Goal: Transaction & Acquisition: Purchase product/service

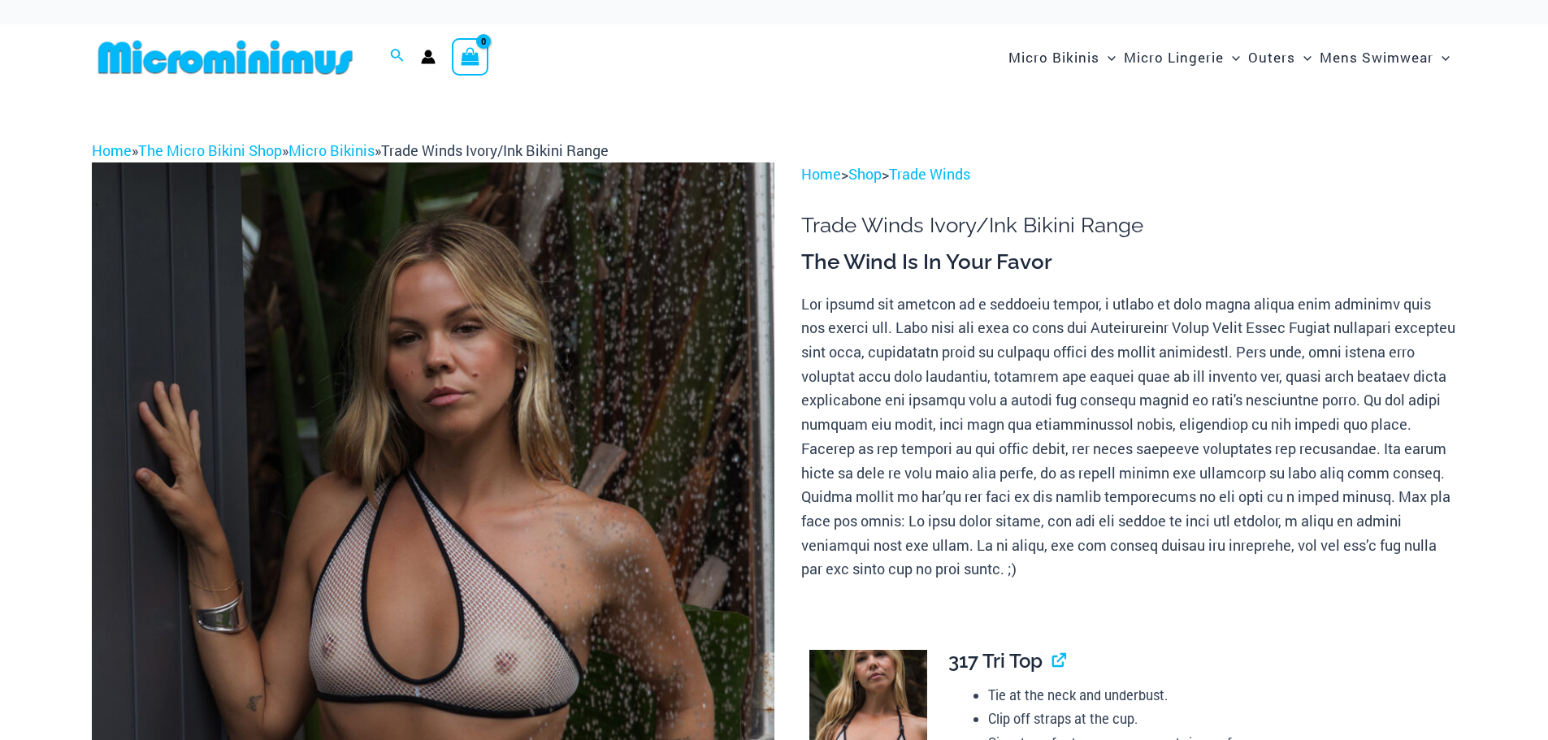
click at [674, 379] on img at bounding box center [433, 675] width 683 height 1024
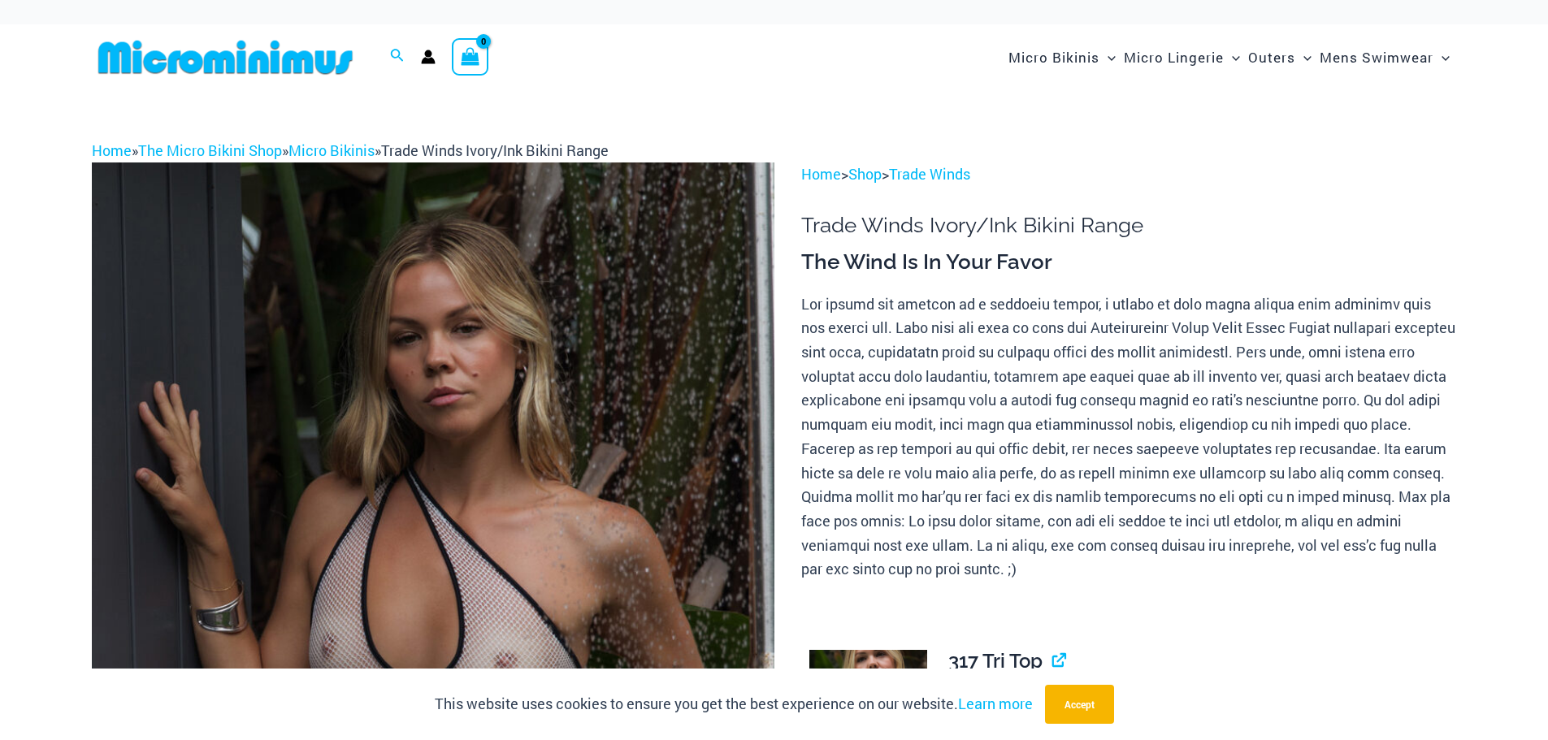
click at [490, 375] on img at bounding box center [433, 675] width 683 height 1024
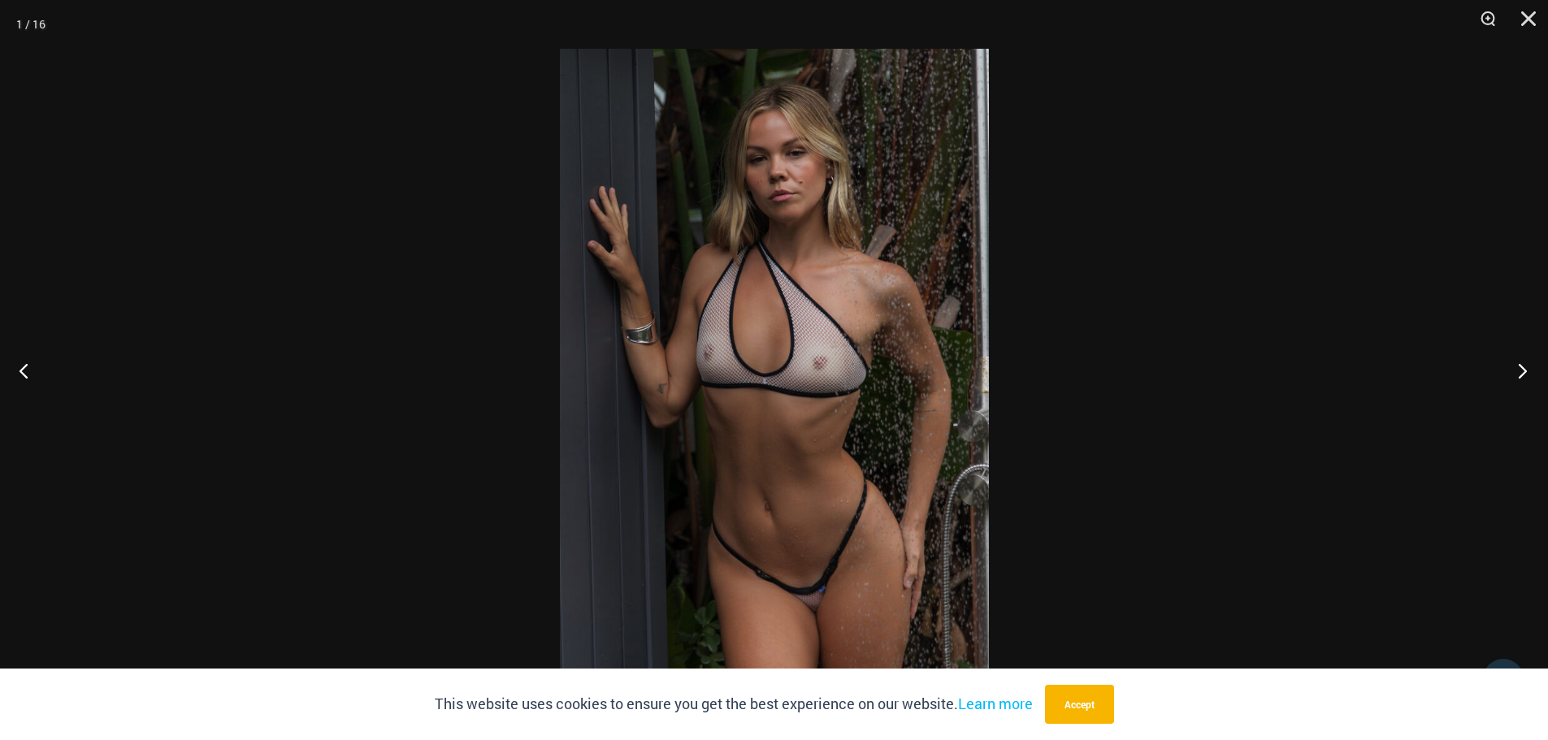
click at [1519, 366] on button "Next" at bounding box center [1517, 370] width 61 height 81
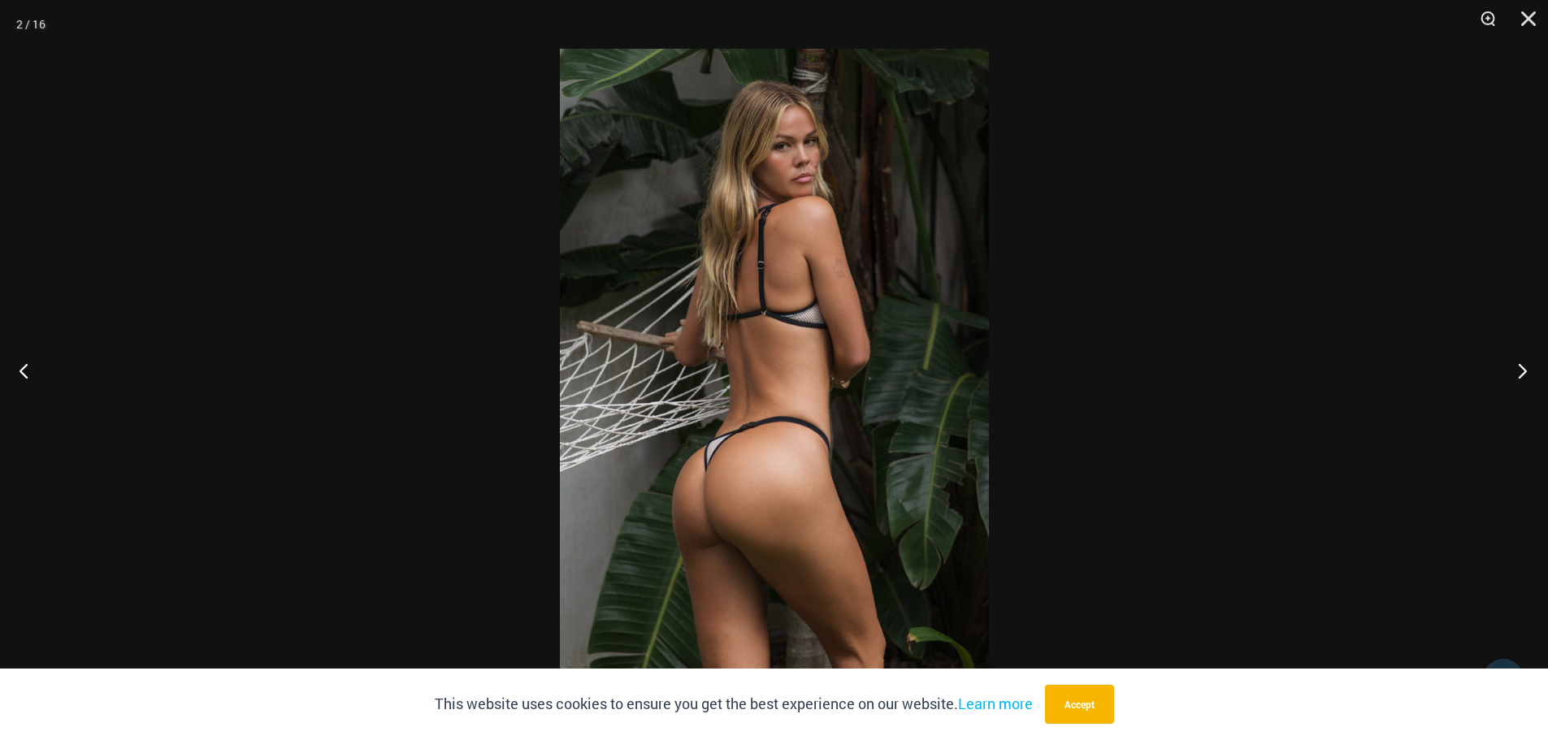
click at [1519, 366] on button "Next" at bounding box center [1517, 370] width 61 height 81
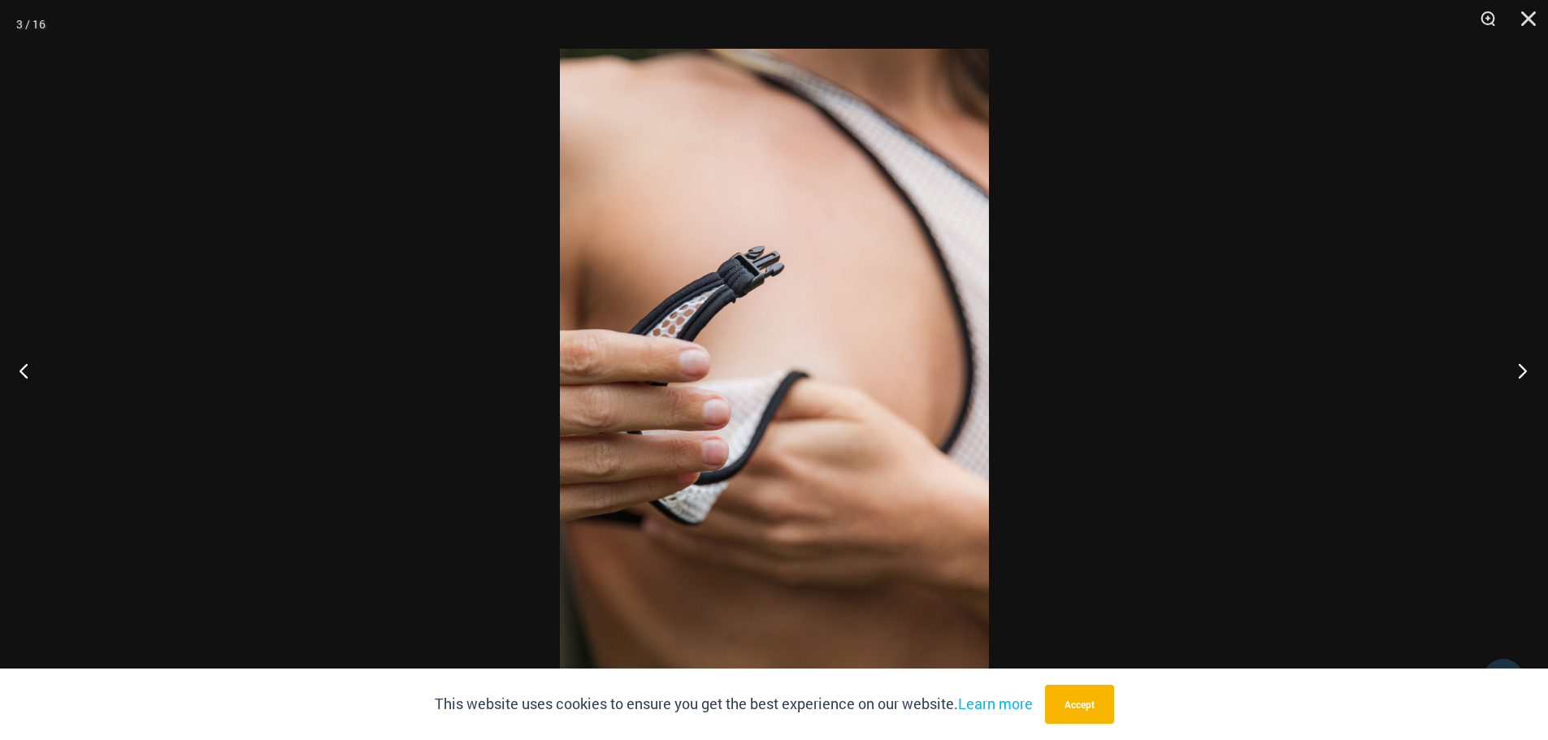
click at [1519, 366] on button "Next" at bounding box center [1517, 370] width 61 height 81
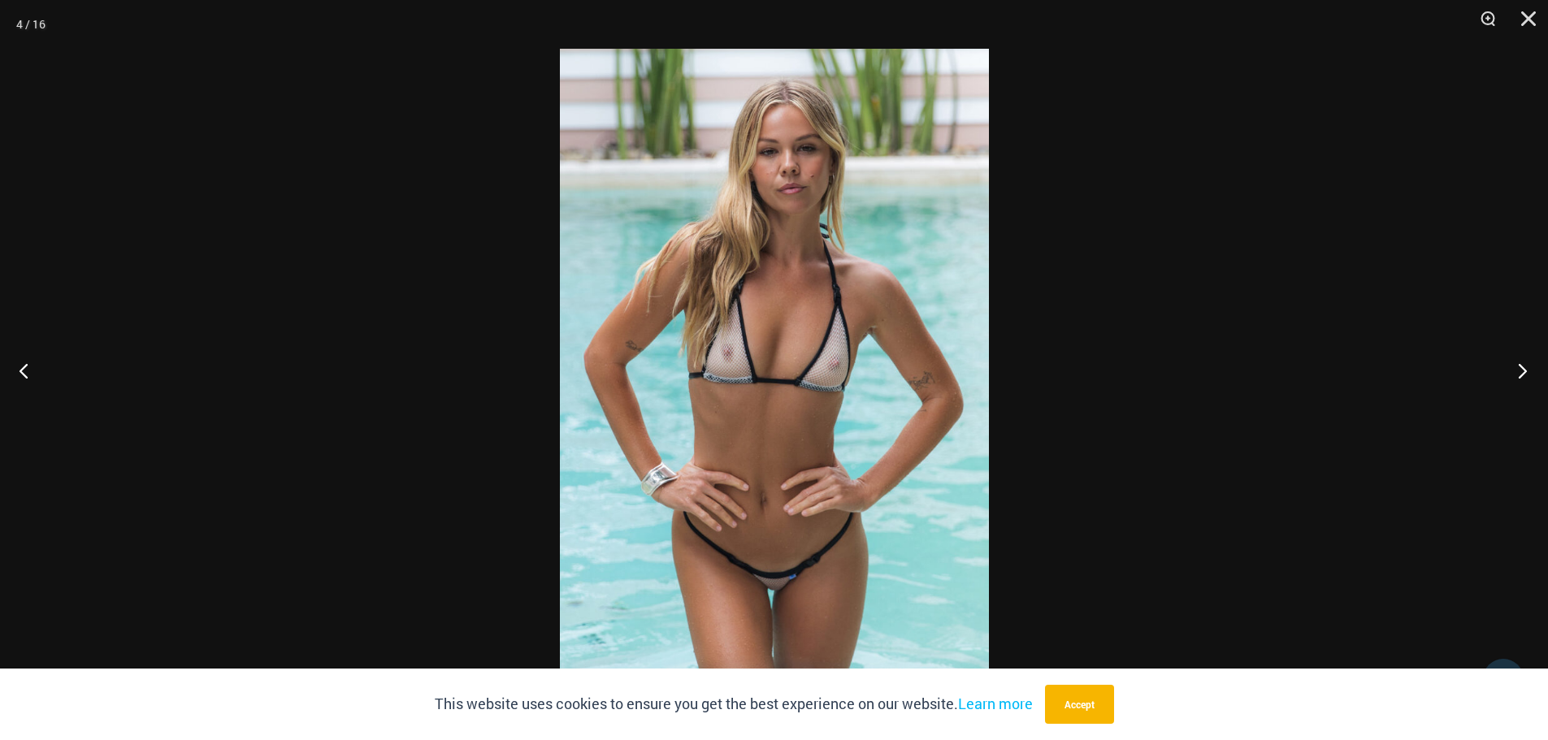
click at [1520, 373] on button "Next" at bounding box center [1517, 370] width 61 height 81
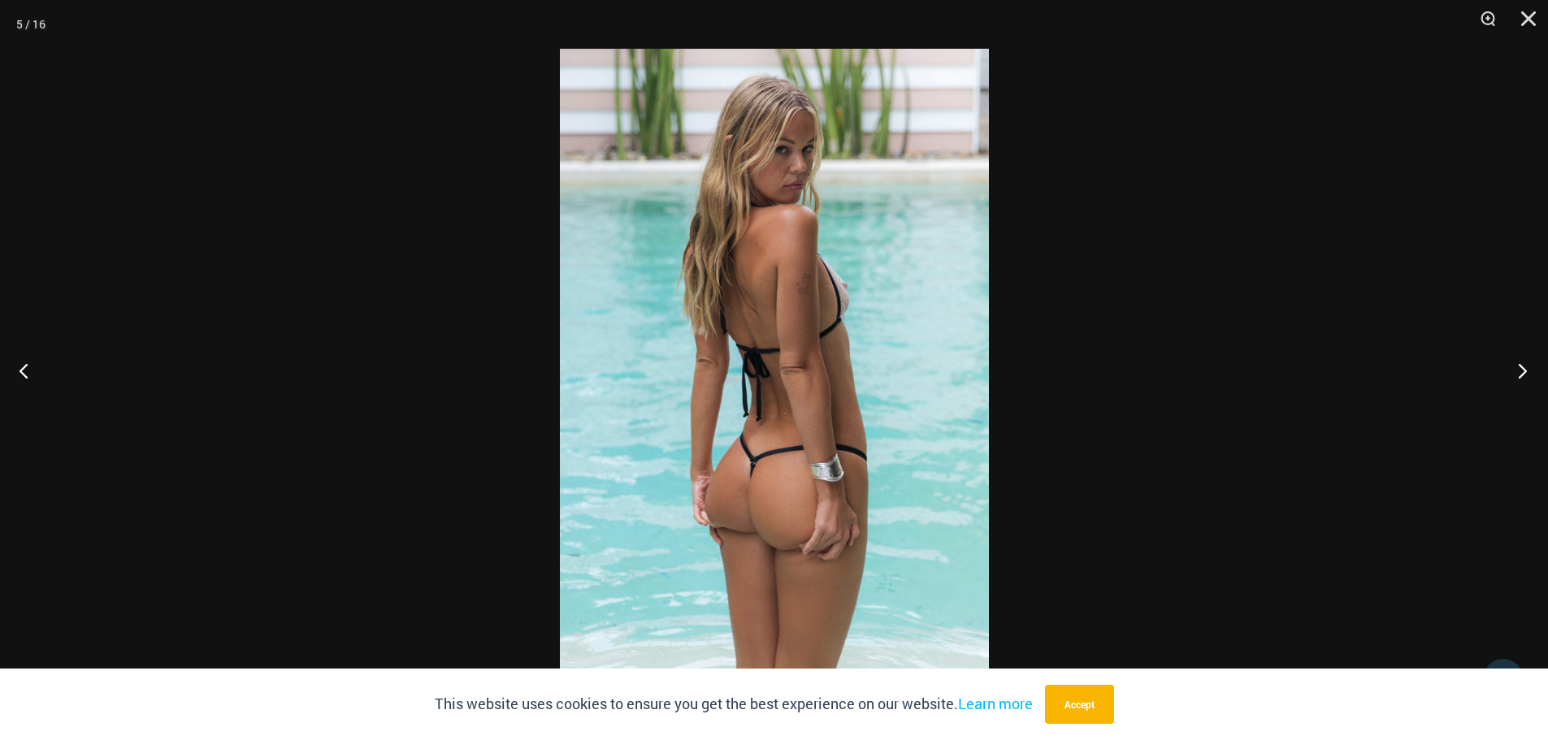
click at [1520, 372] on button "Next" at bounding box center [1517, 370] width 61 height 81
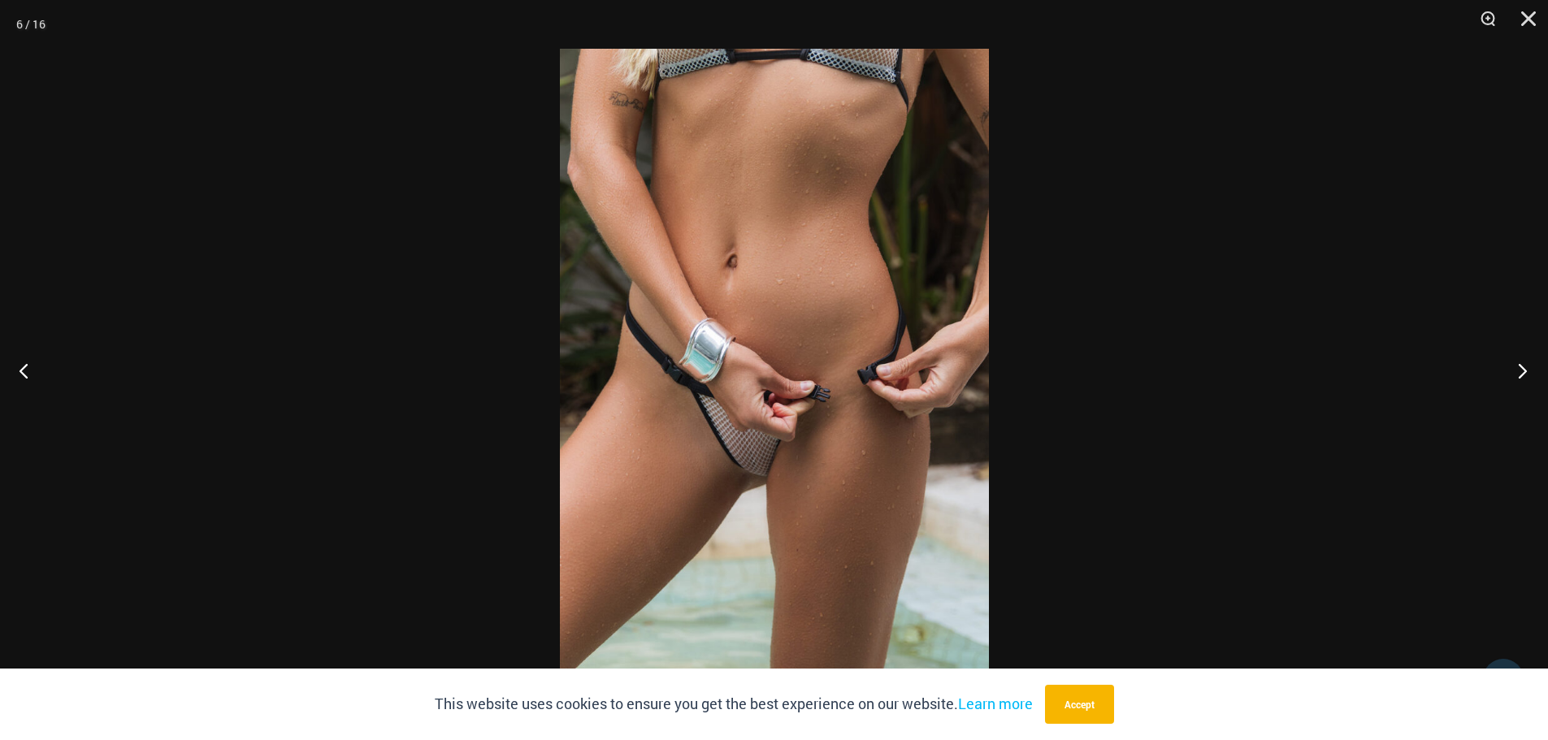
click at [1520, 372] on button "Next" at bounding box center [1517, 370] width 61 height 81
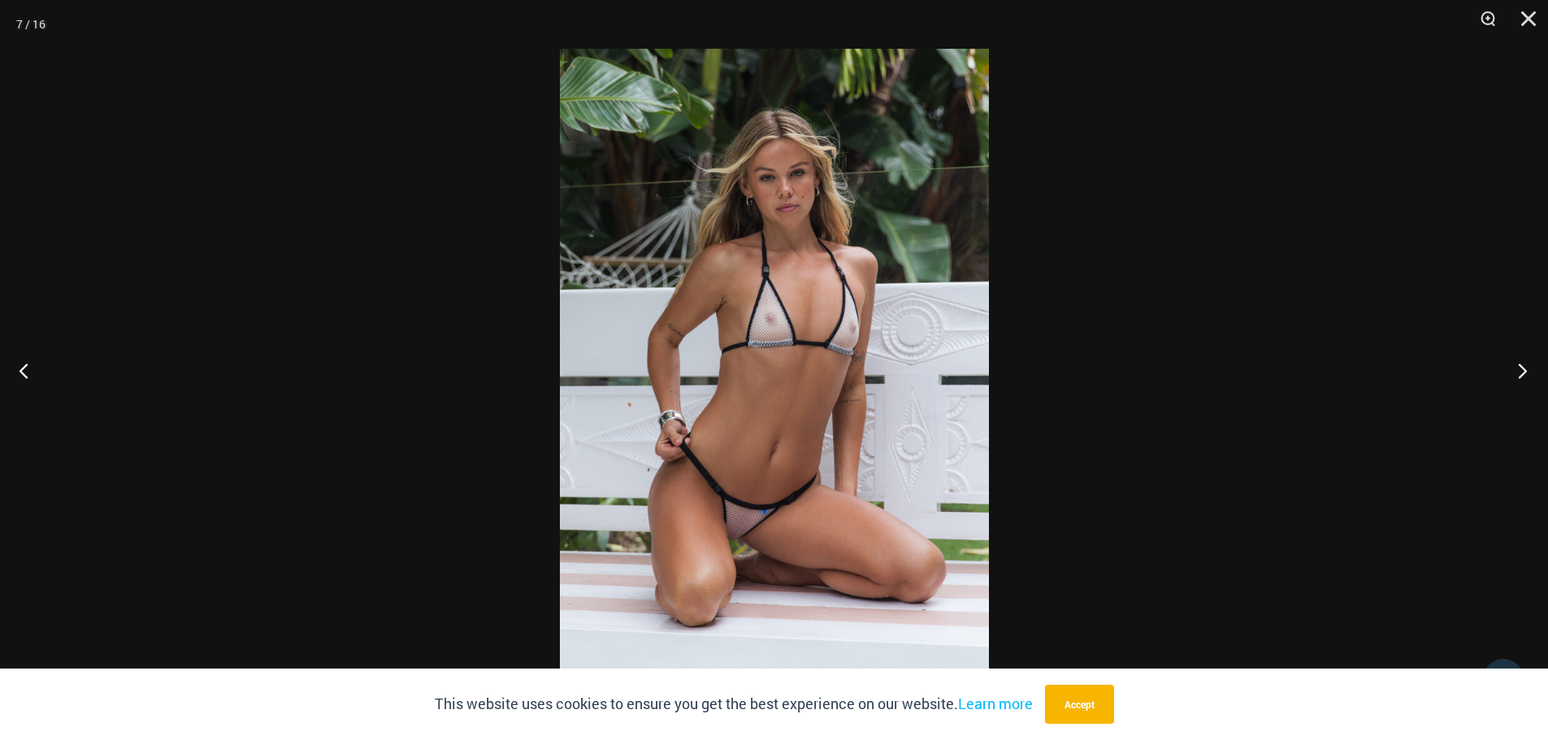
click at [1520, 372] on button "Next" at bounding box center [1517, 370] width 61 height 81
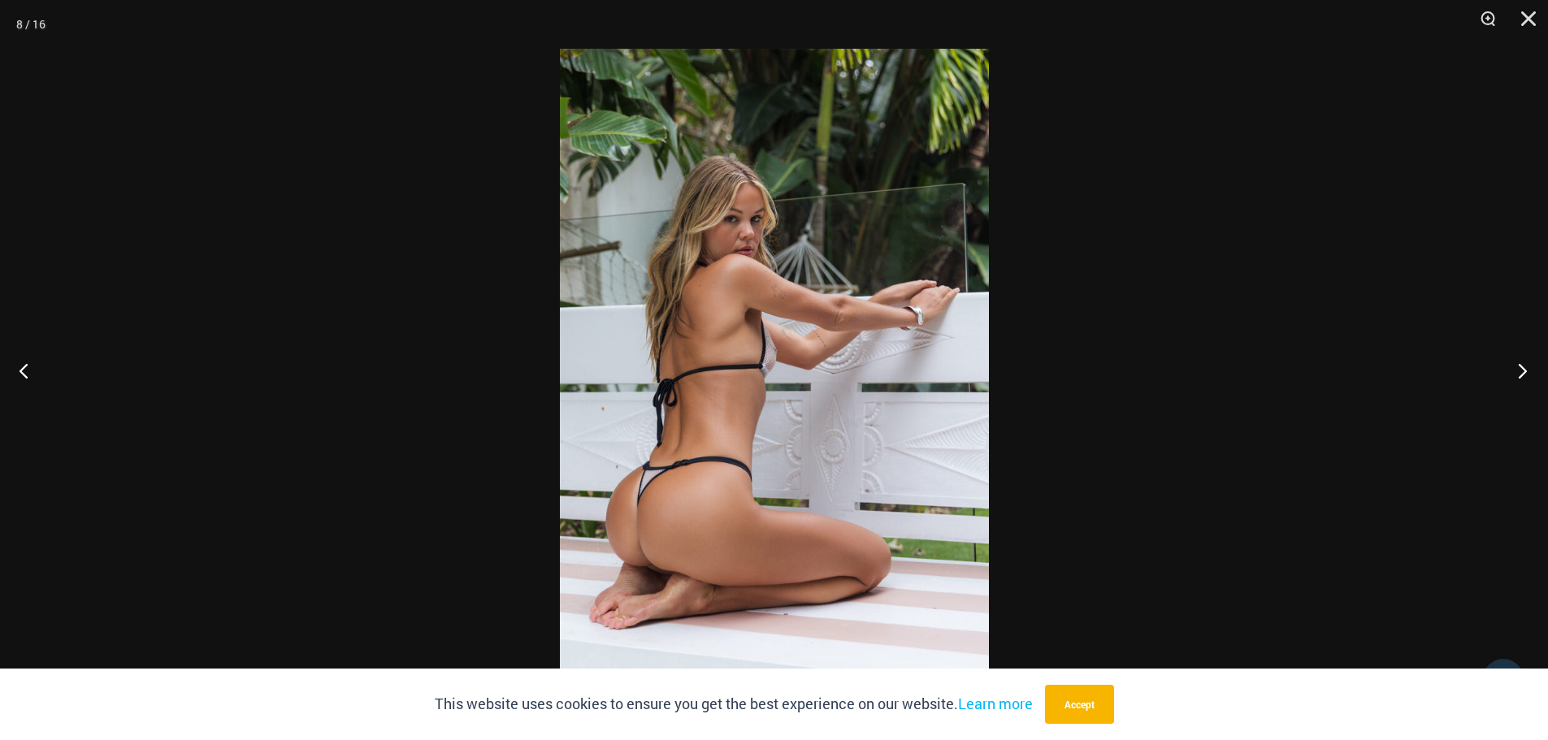
click at [1520, 372] on button "Next" at bounding box center [1517, 370] width 61 height 81
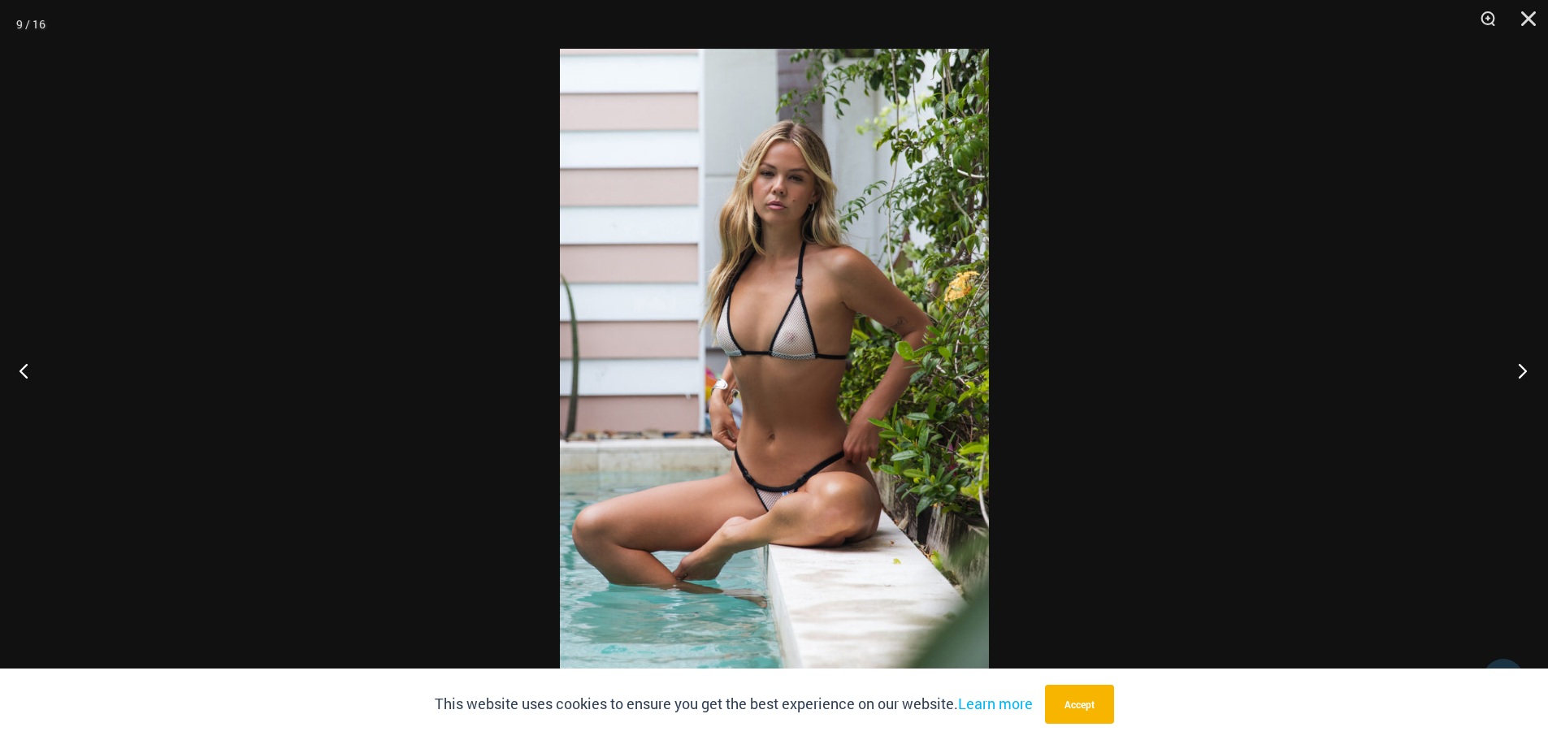
click at [1518, 371] on button "Next" at bounding box center [1517, 370] width 61 height 81
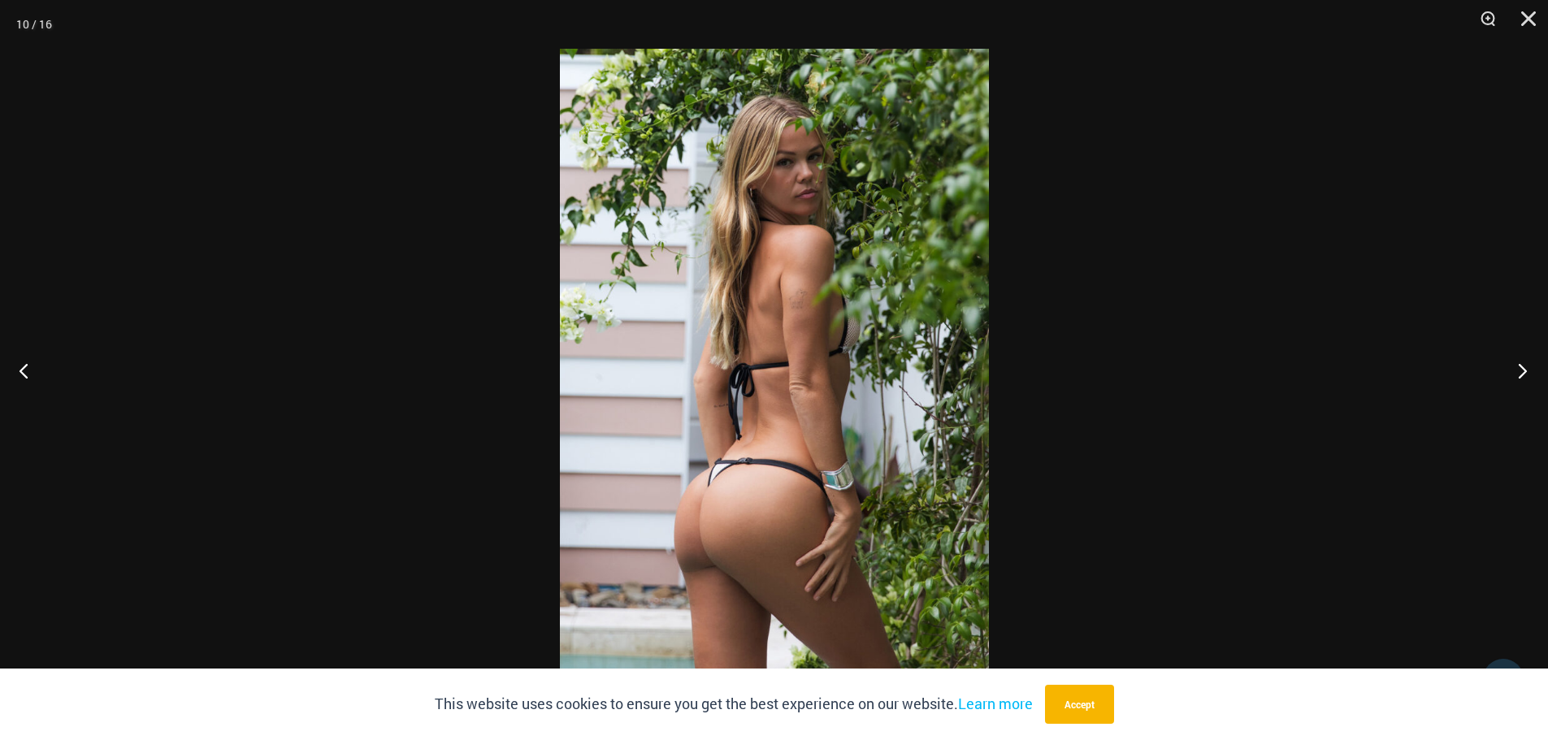
click at [1517, 371] on button "Next" at bounding box center [1517, 370] width 61 height 81
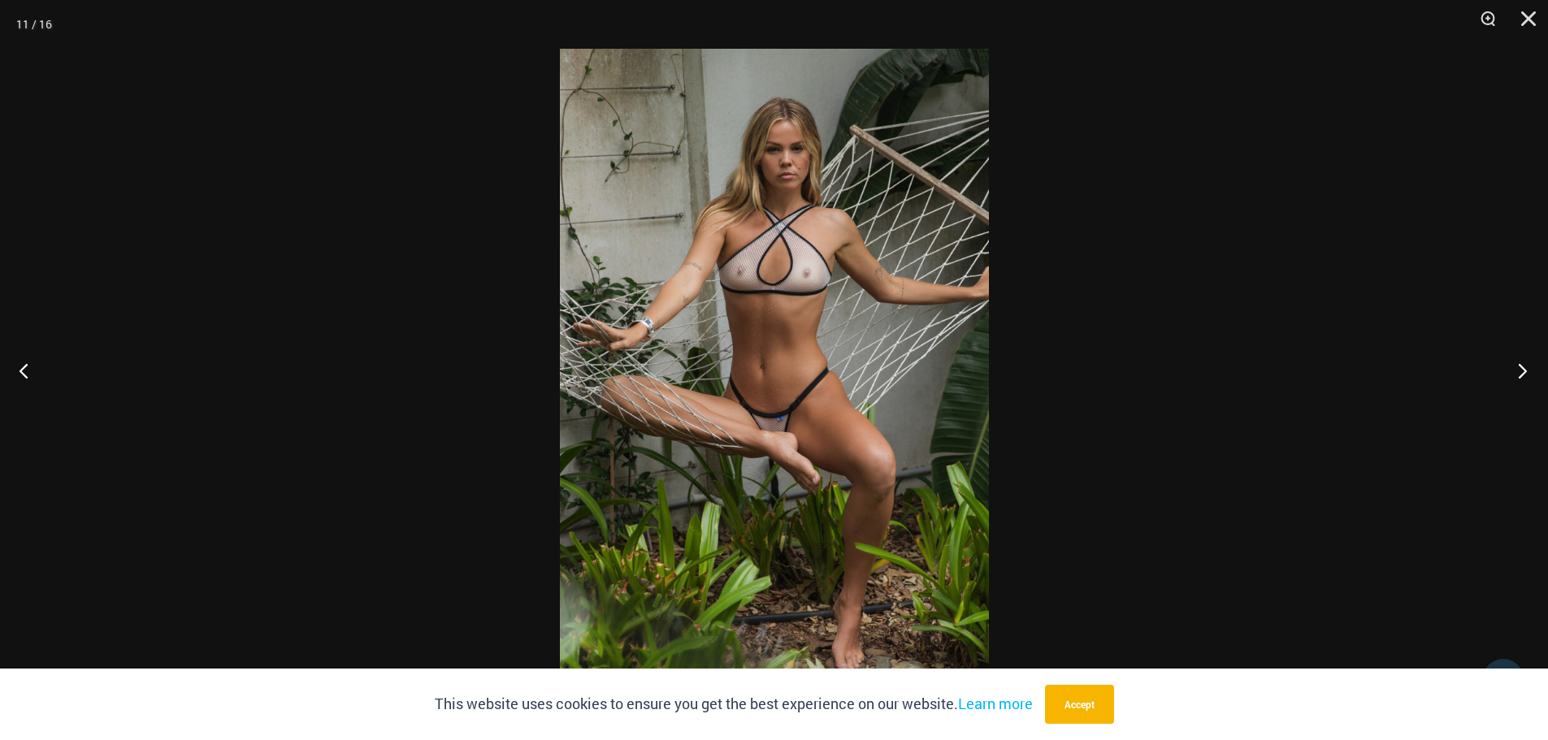
click at [1511, 370] on button "Next" at bounding box center [1517, 370] width 61 height 81
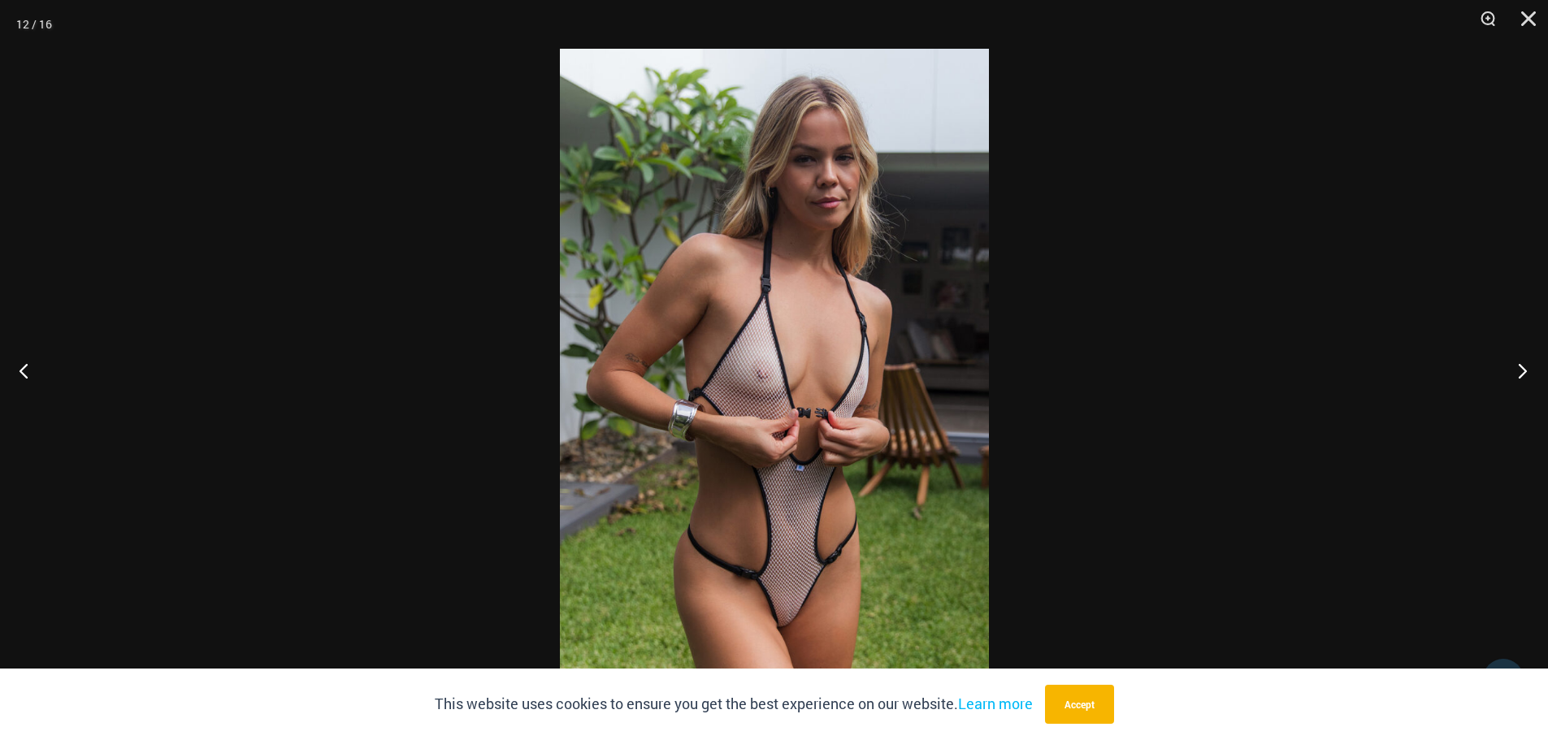
click at [1511, 370] on button "Next" at bounding box center [1517, 370] width 61 height 81
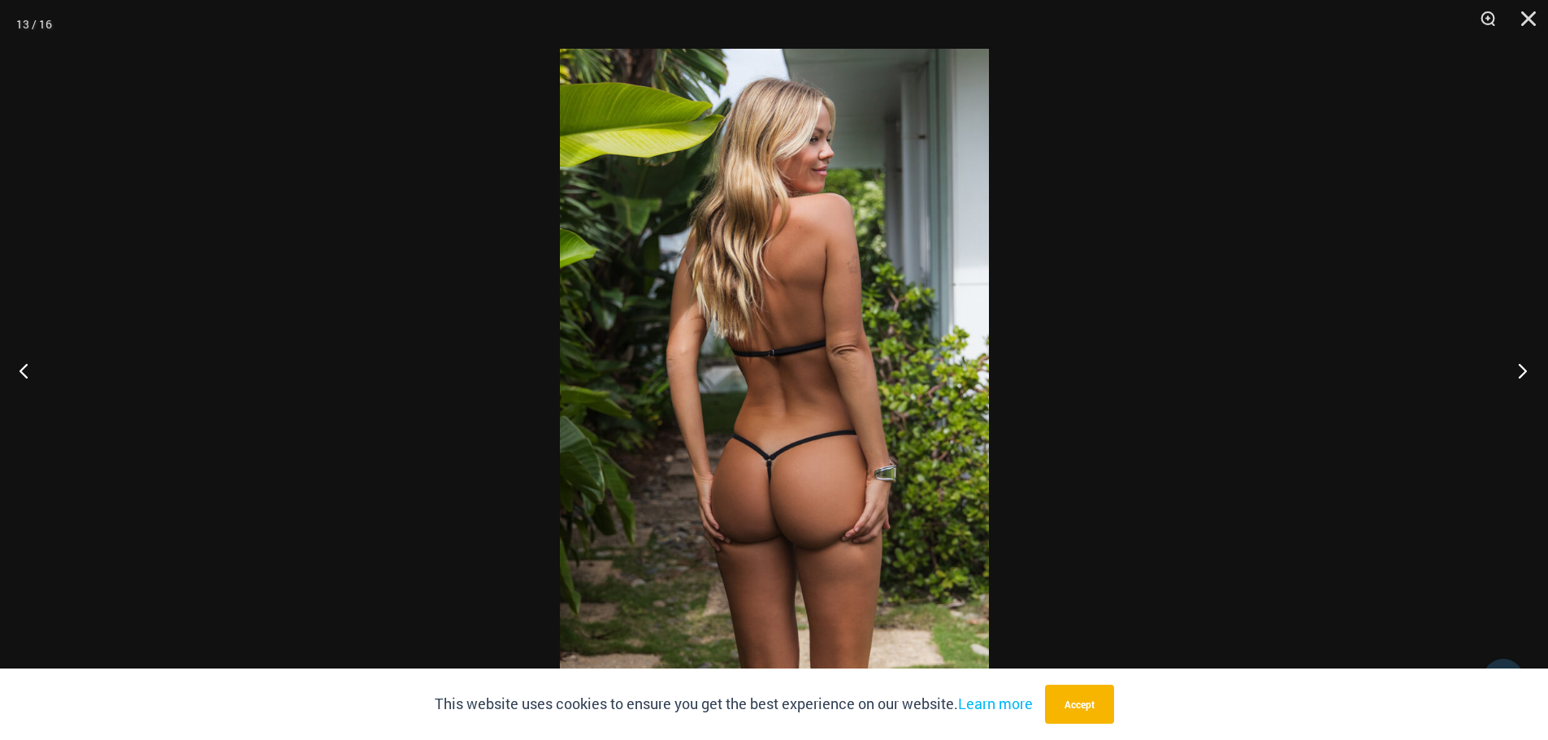
click at [1511, 370] on button "Next" at bounding box center [1517, 370] width 61 height 81
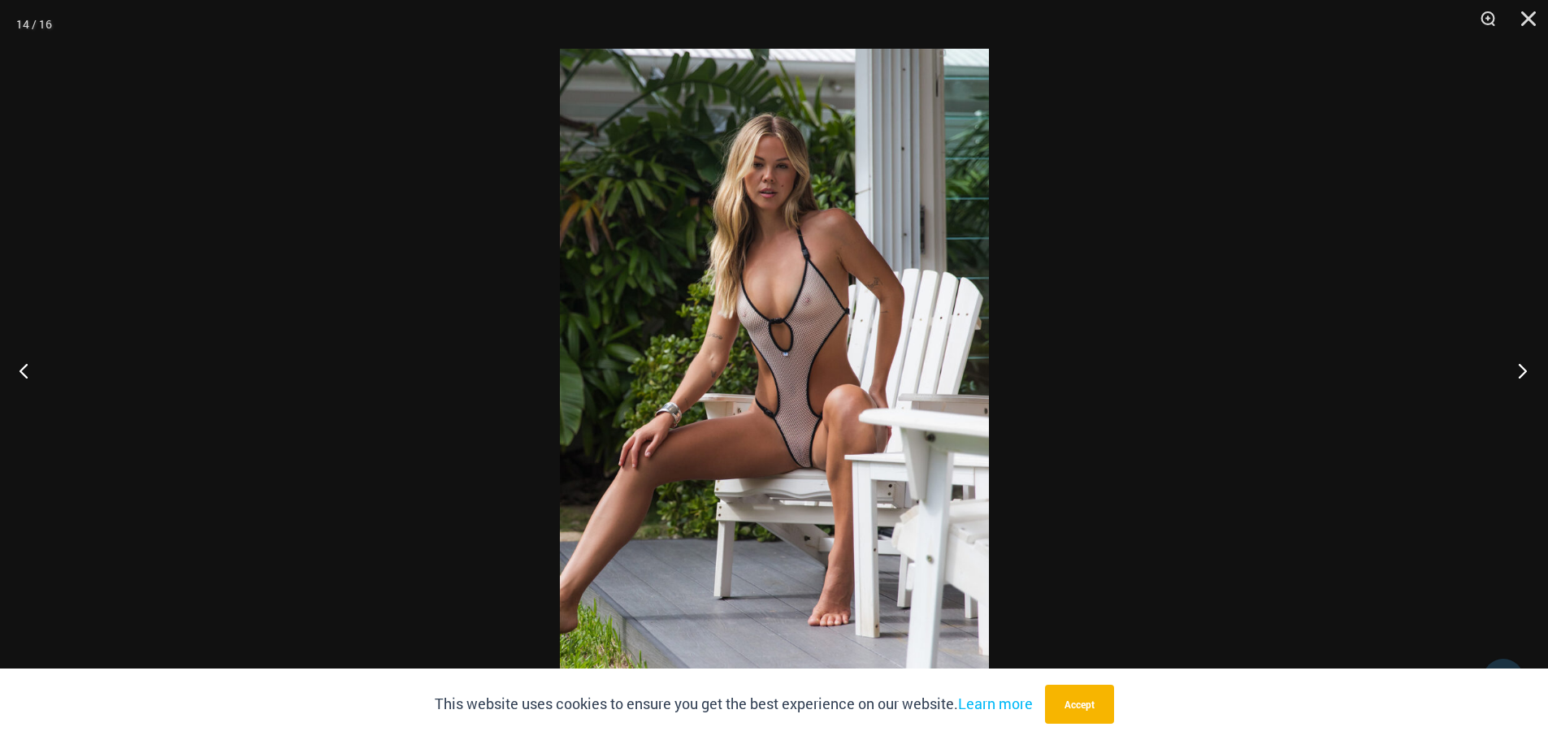
click at [1511, 370] on button "Next" at bounding box center [1517, 370] width 61 height 81
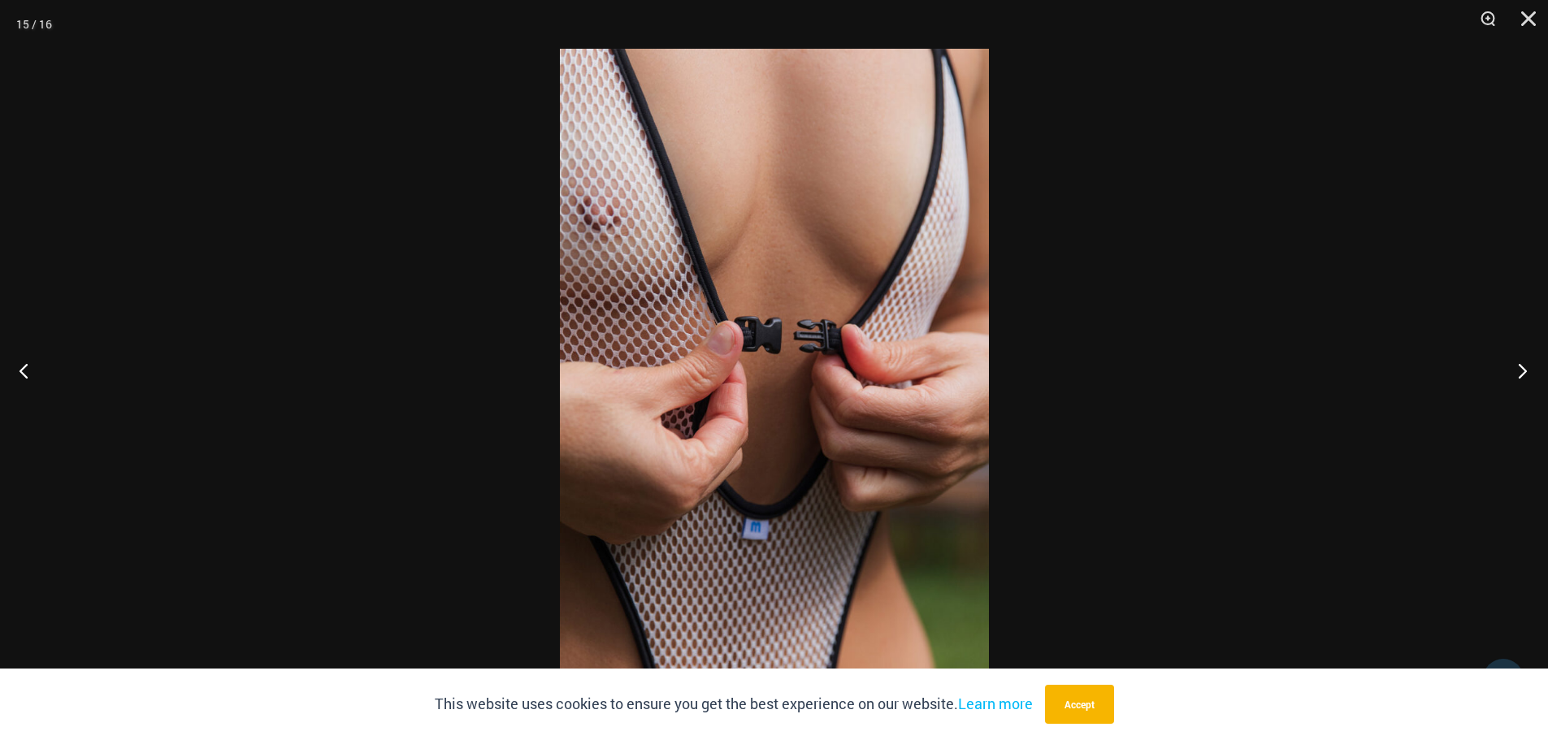
click at [1511, 370] on button "Next" at bounding box center [1517, 370] width 61 height 81
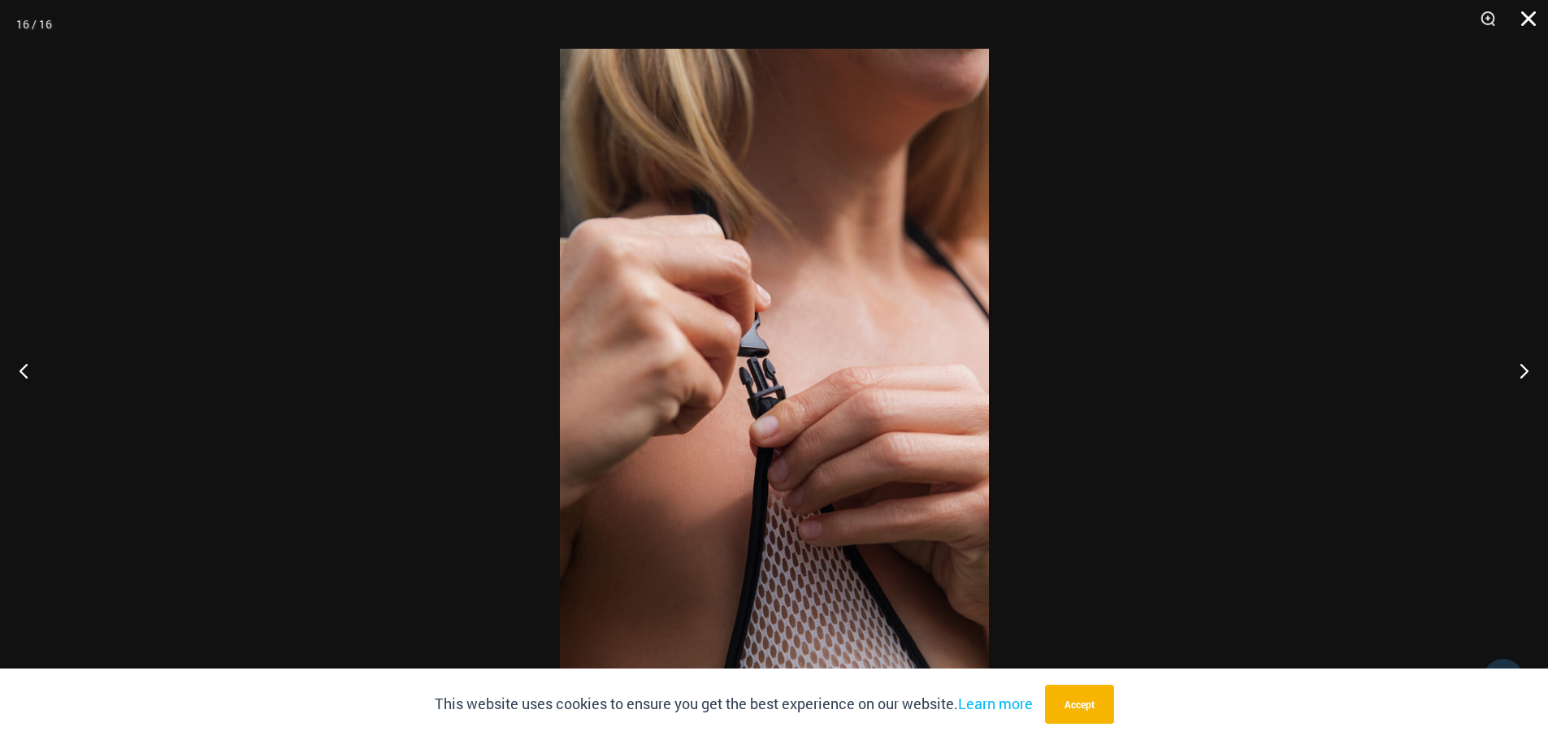
click at [1533, 13] on button "Close" at bounding box center [1522, 24] width 41 height 49
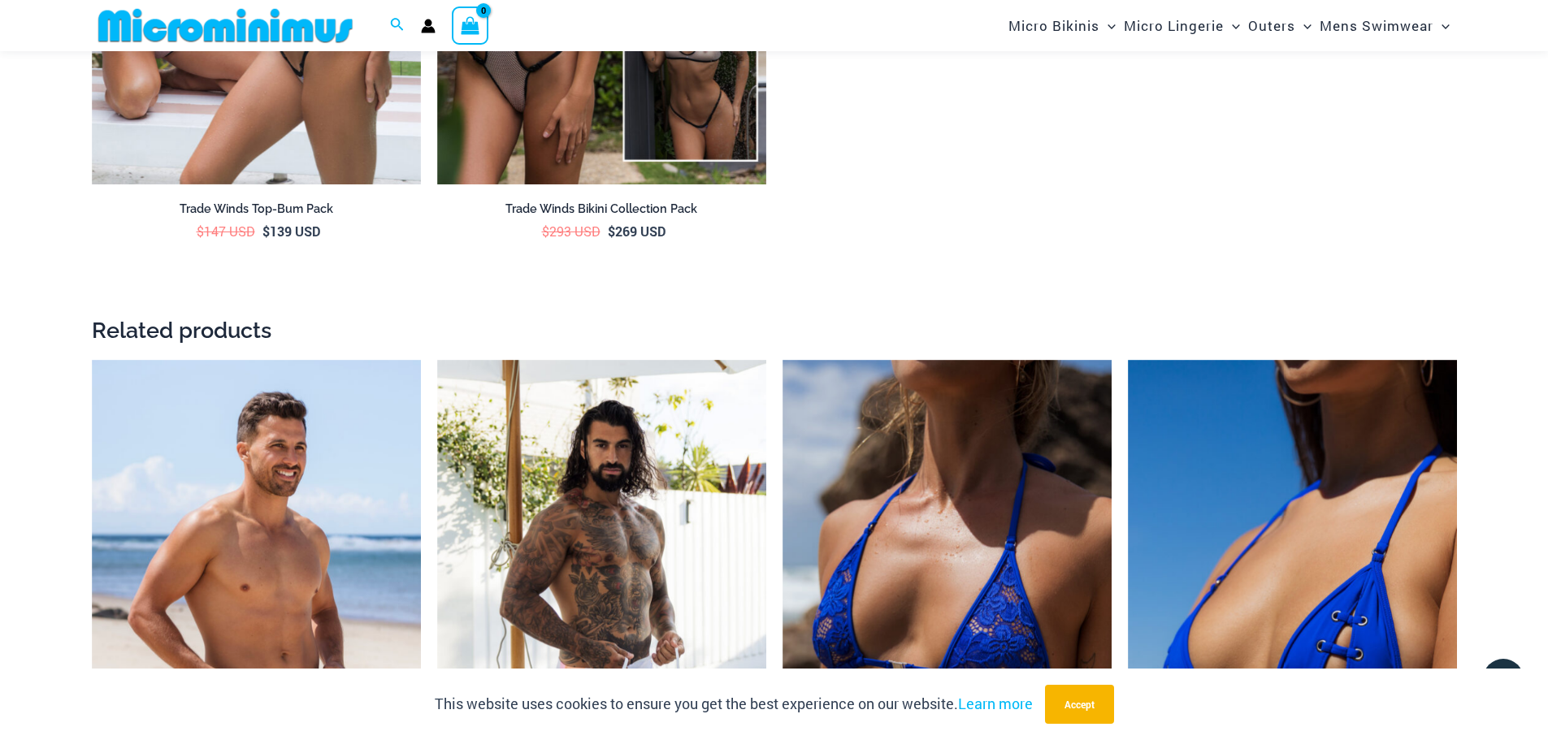
scroll to position [3562, 0]
